Goal: Task Accomplishment & Management: Manage account settings

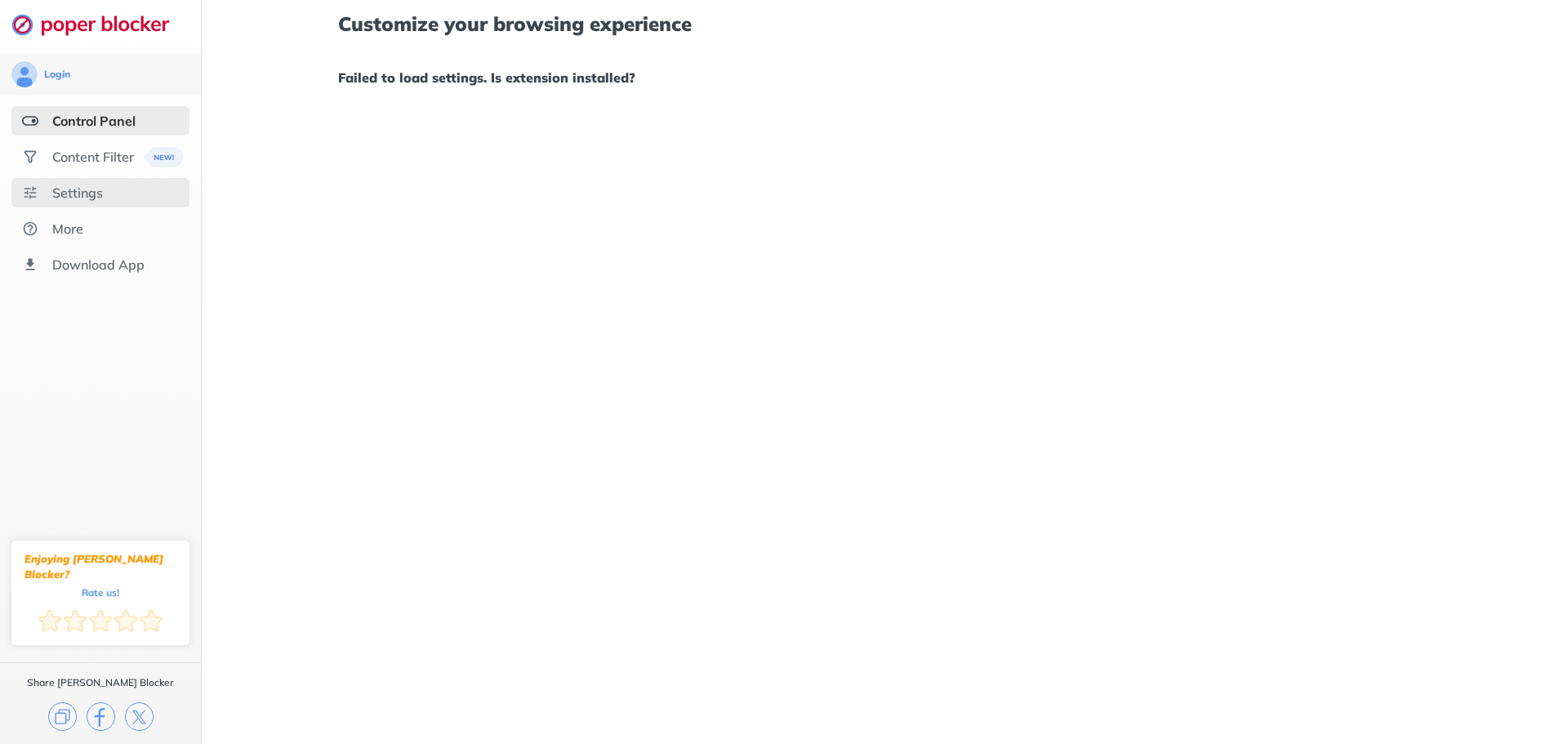
click at [81, 187] on div "Settings" at bounding box center [77, 192] width 51 height 16
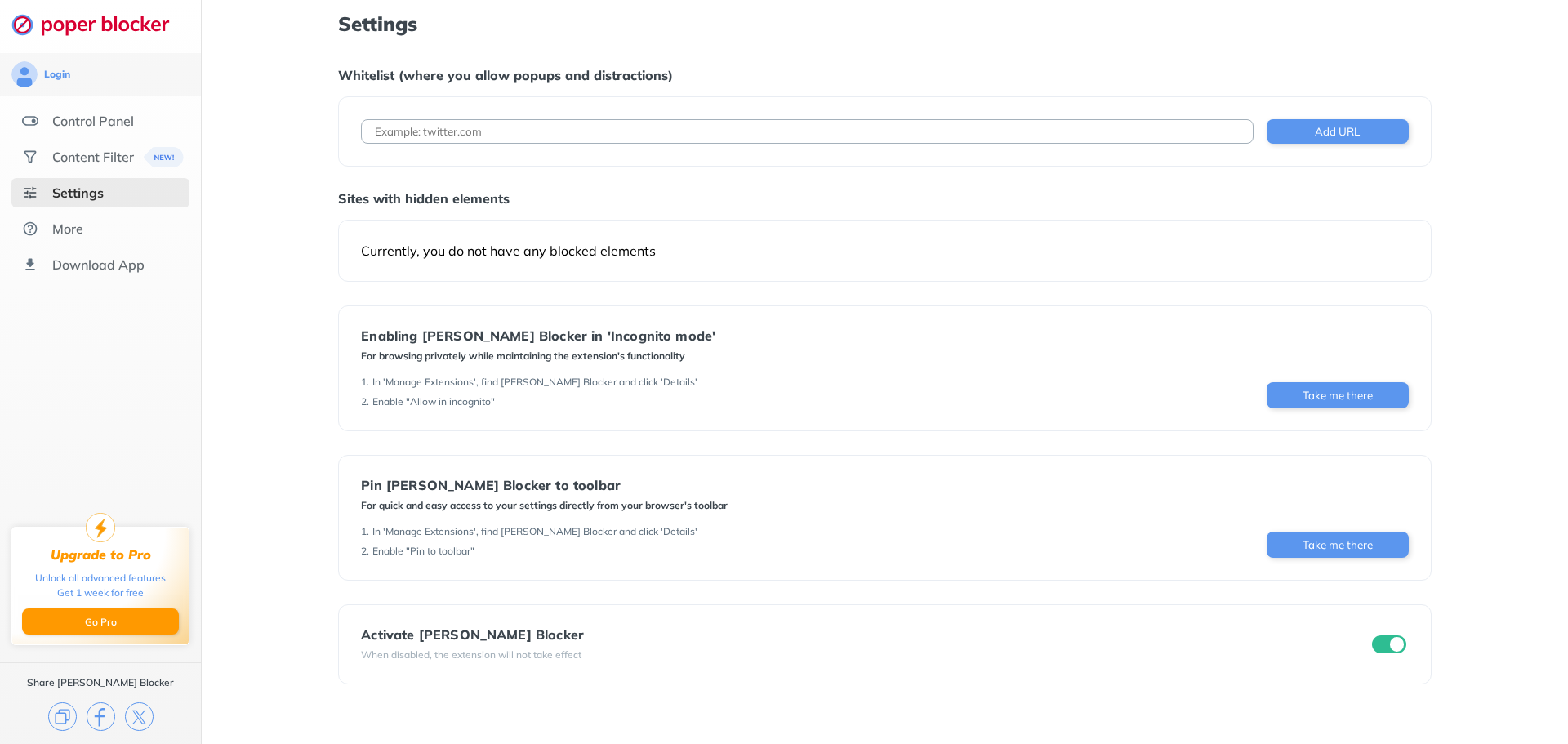
click at [428, 142] on input at bounding box center [807, 132] width 891 height 24
type input "meritain.com"
click at [1343, 137] on button "Add URL" at bounding box center [1337, 132] width 142 height 24
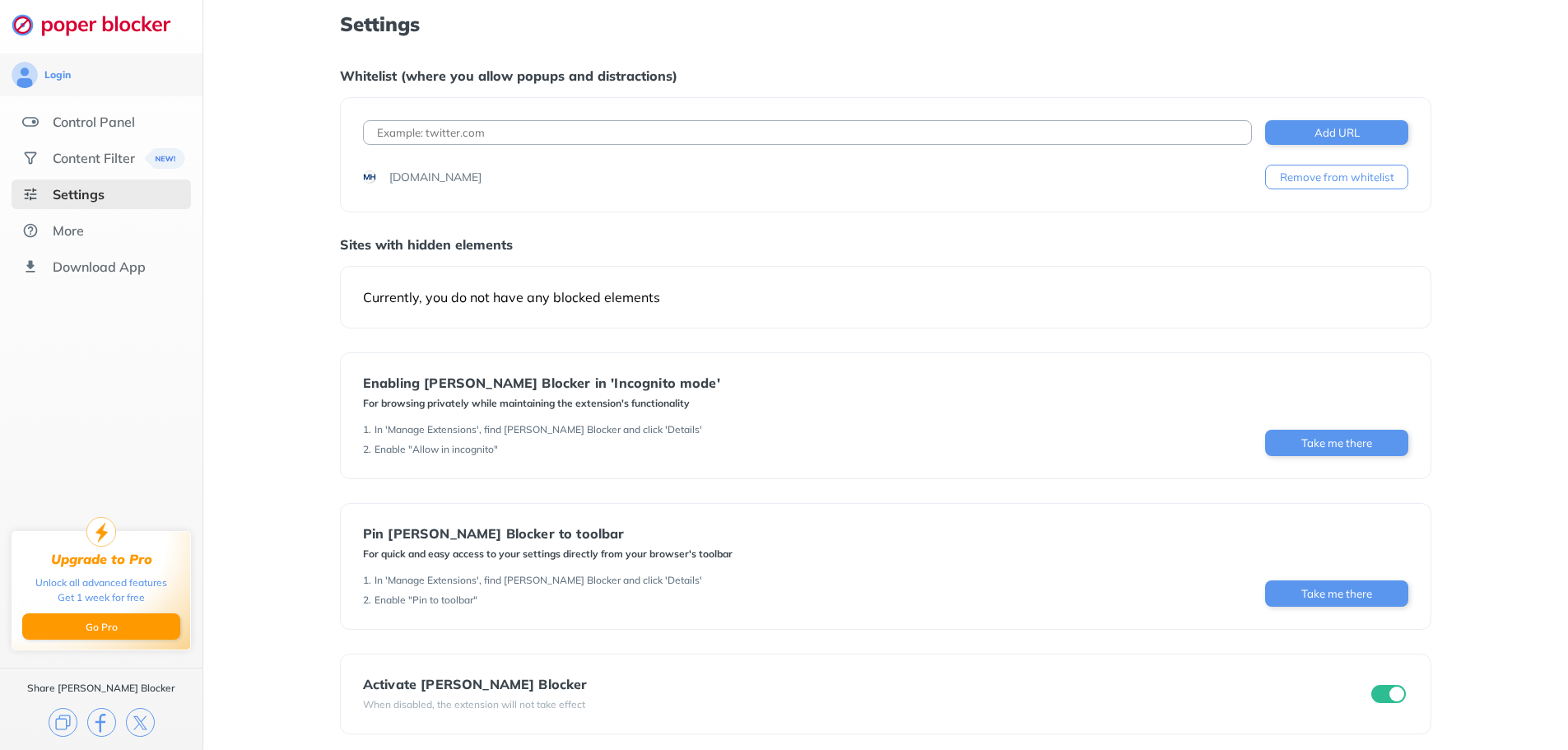
drag, startPoint x: 1361, startPoint y: 10, endPoint x: 1502, endPoint y: 71, distance: 153.6
click at [1502, 71] on div "Settings Whitelist (where you allow popups and distractions) Add URL meritain.c…" at bounding box center [885, 379] width 1365 height 758
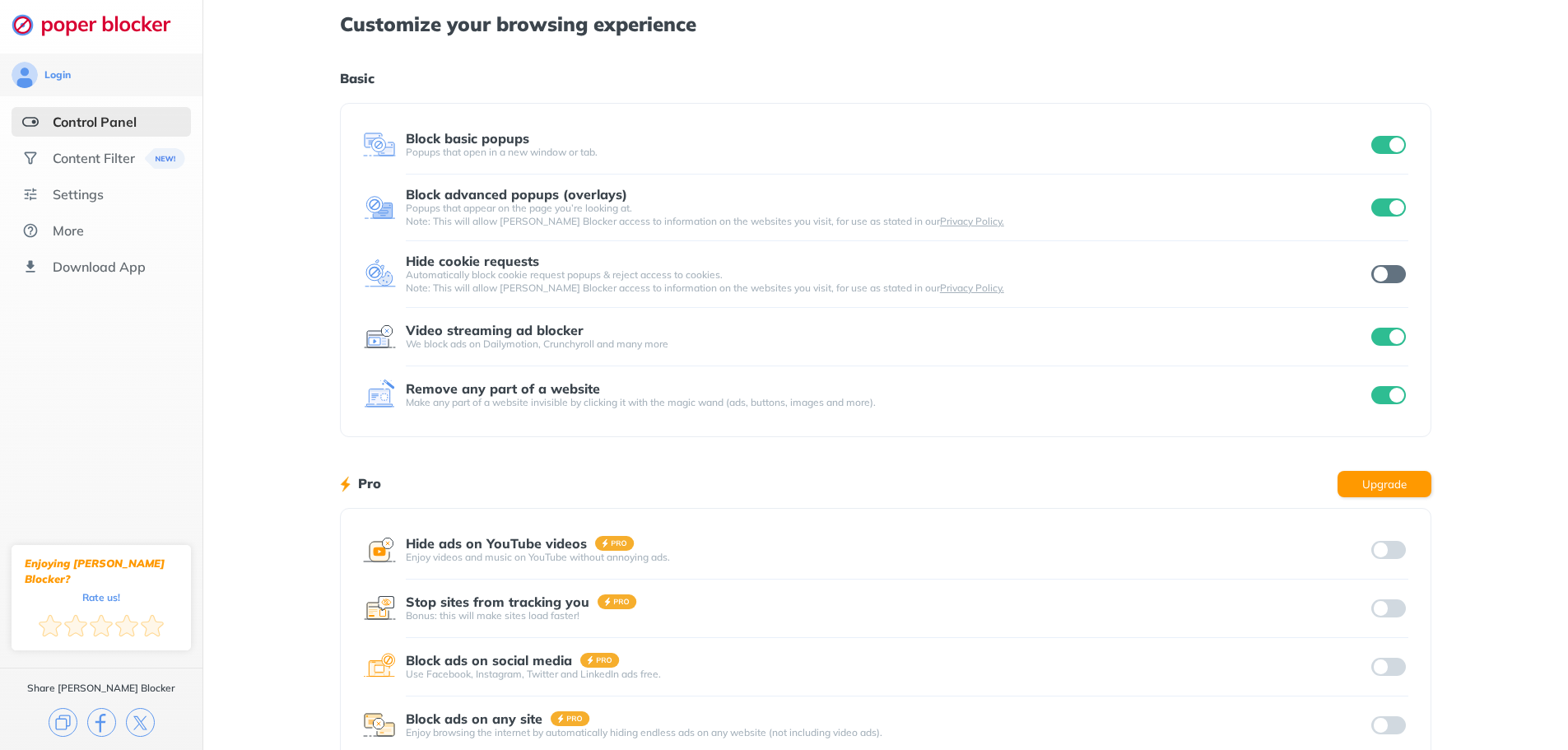
click at [1541, 246] on div "Customize your browsing experience Basic Block basic popups Popups that open in…" at bounding box center [885, 425] width 1365 height 851
click at [1403, 394] on input "checkbox" at bounding box center [1389, 394] width 34 height 18
click at [97, 157] on div "Content Filter" at bounding box center [93, 158] width 83 height 16
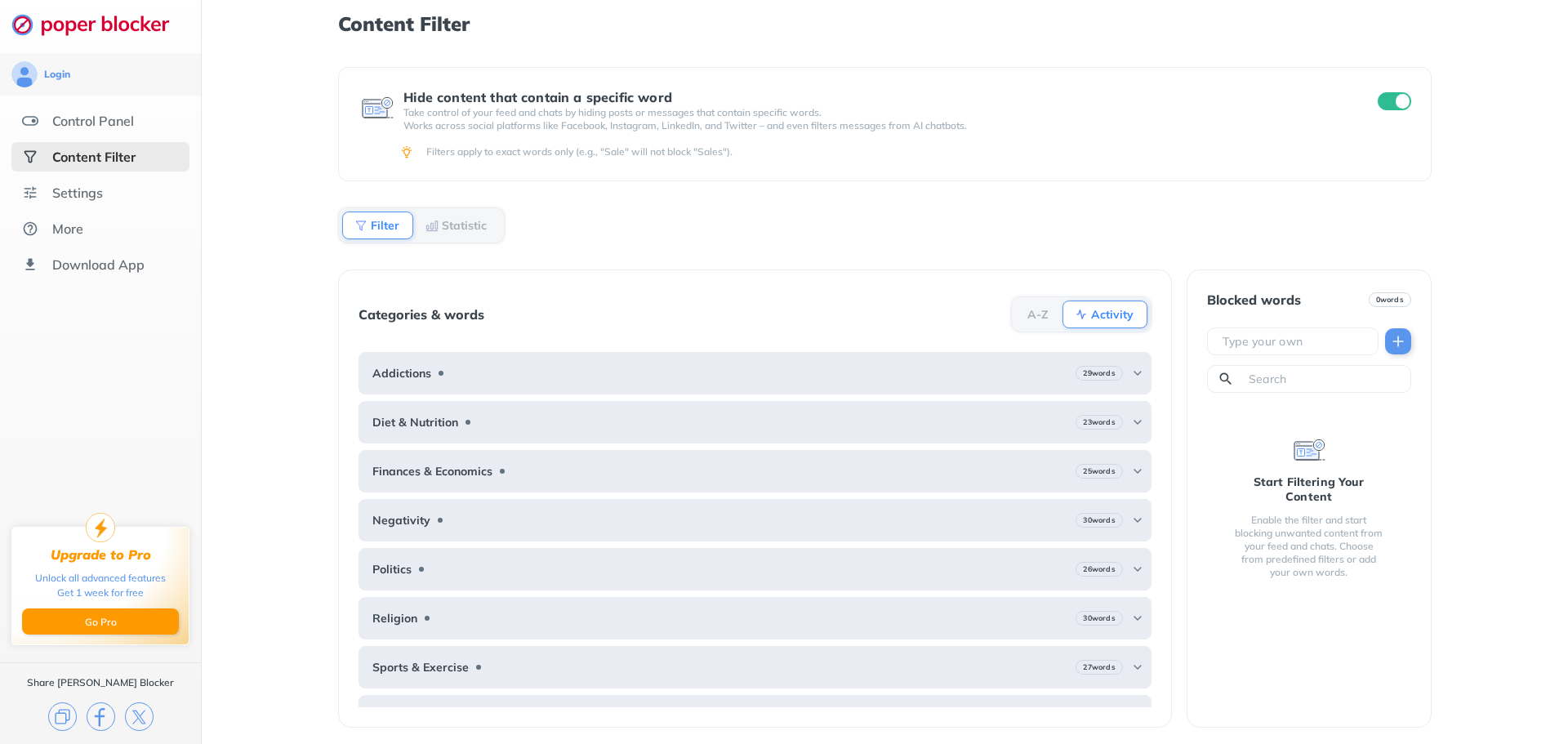
drag, startPoint x: 105, startPoint y: 95, endPoint x: 95, endPoint y: 104, distance: 13.5
click at [105, 95] on div "Login" at bounding box center [100, 73] width 201 height 42
click at [91, 117] on div "Control Panel" at bounding box center [92, 121] width 82 height 16
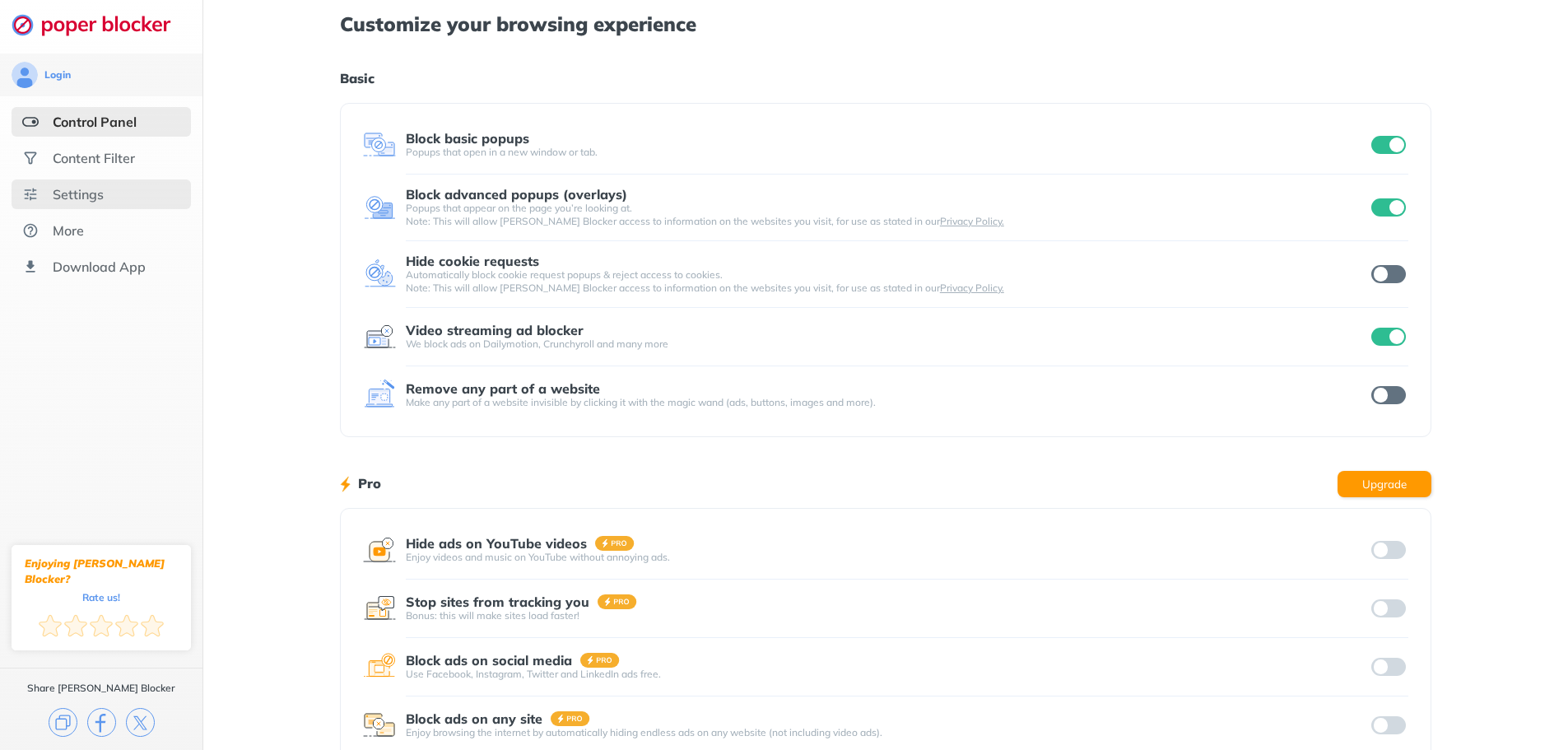
click at [67, 197] on div "Settings" at bounding box center [78, 194] width 51 height 16
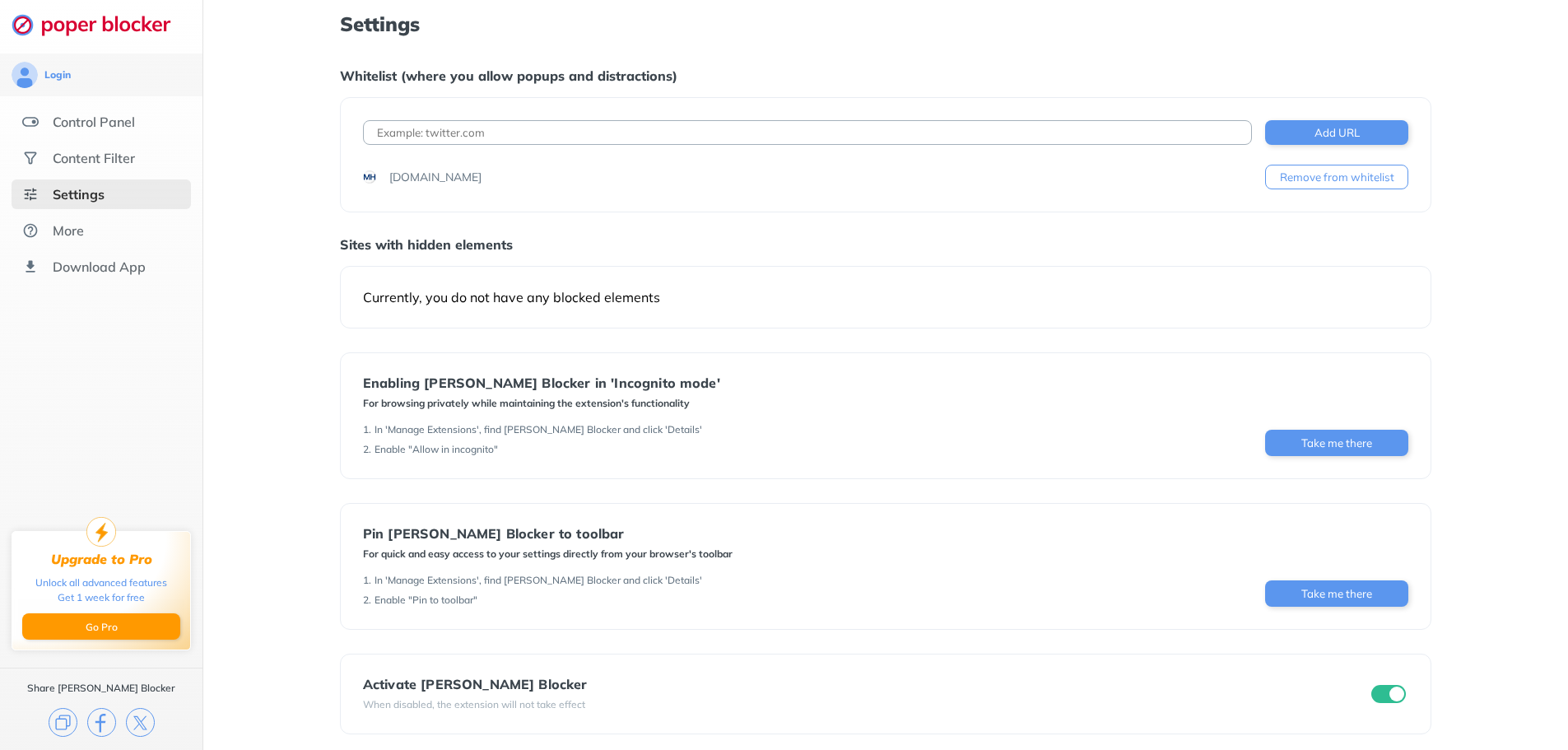
click at [546, 210] on div "Add URL [DOMAIN_NAME] Remove from whitelist" at bounding box center [885, 154] width 1091 height 115
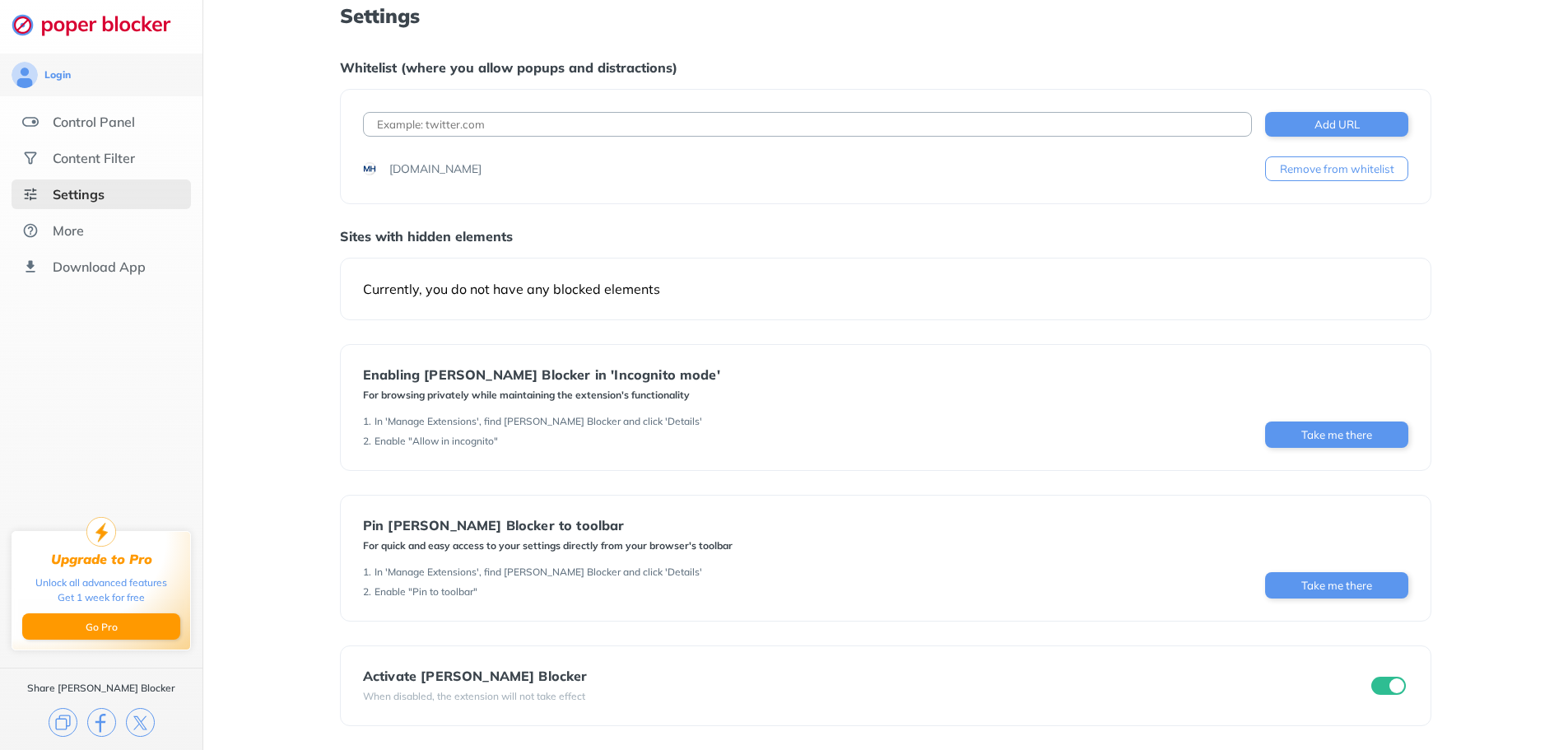
click at [1382, 675] on div at bounding box center [1388, 685] width 40 height 23
click at [1380, 681] on input "checkbox" at bounding box center [1389, 684] width 34 height 18
